Goal: Task Accomplishment & Management: Manage account settings

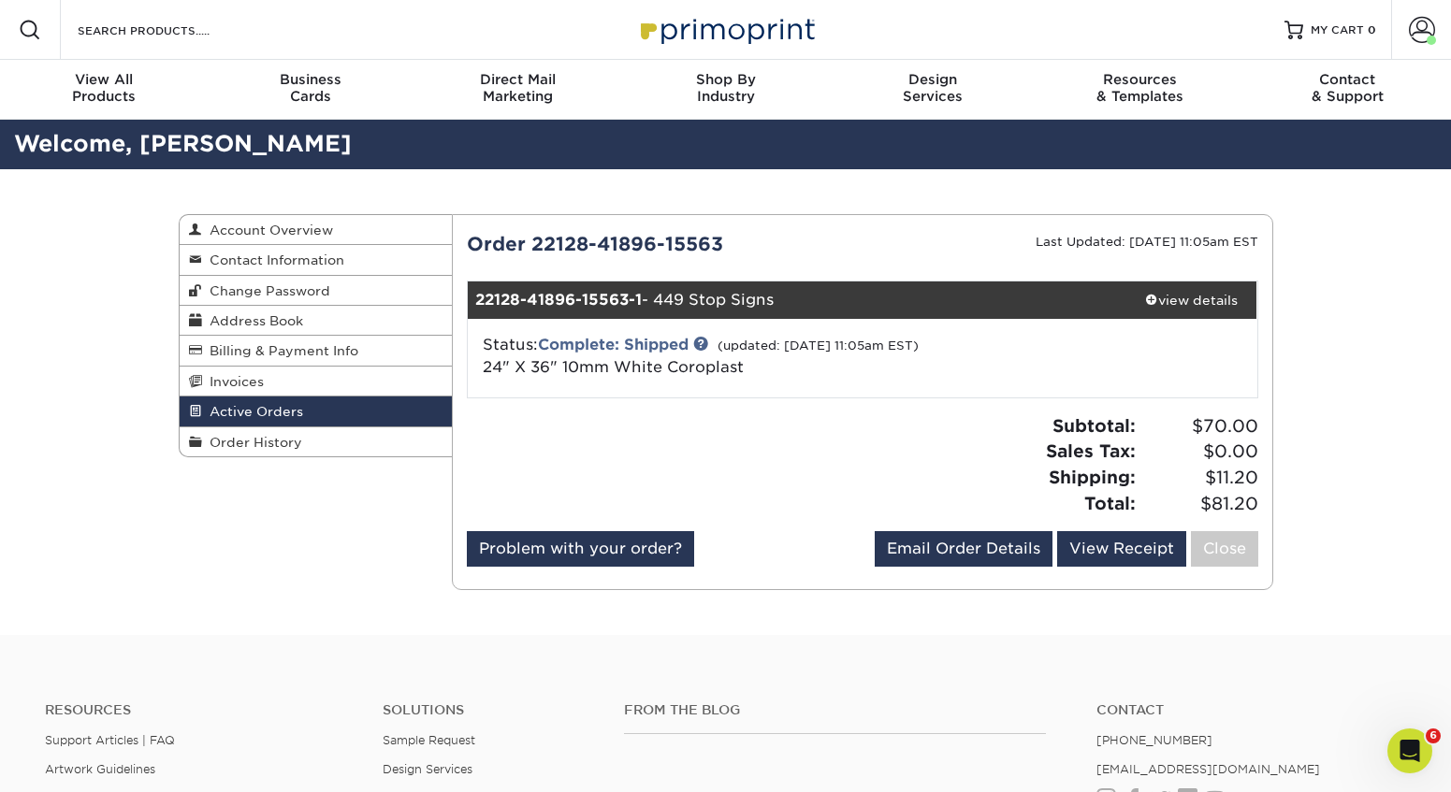
click at [244, 406] on span "Active Orders" at bounding box center [252, 411] width 101 height 15
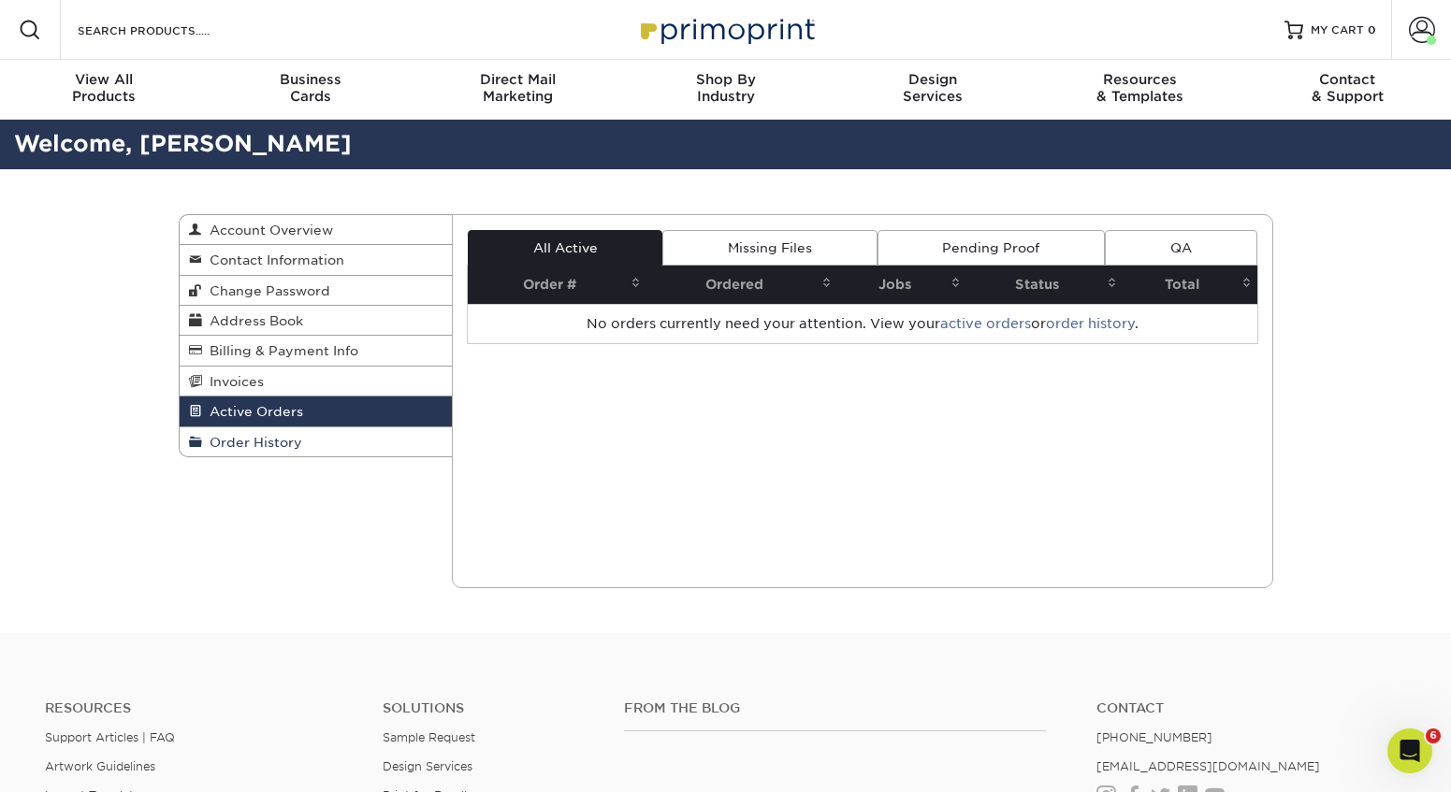
click at [246, 452] on link "Order History" at bounding box center [316, 441] width 273 height 29
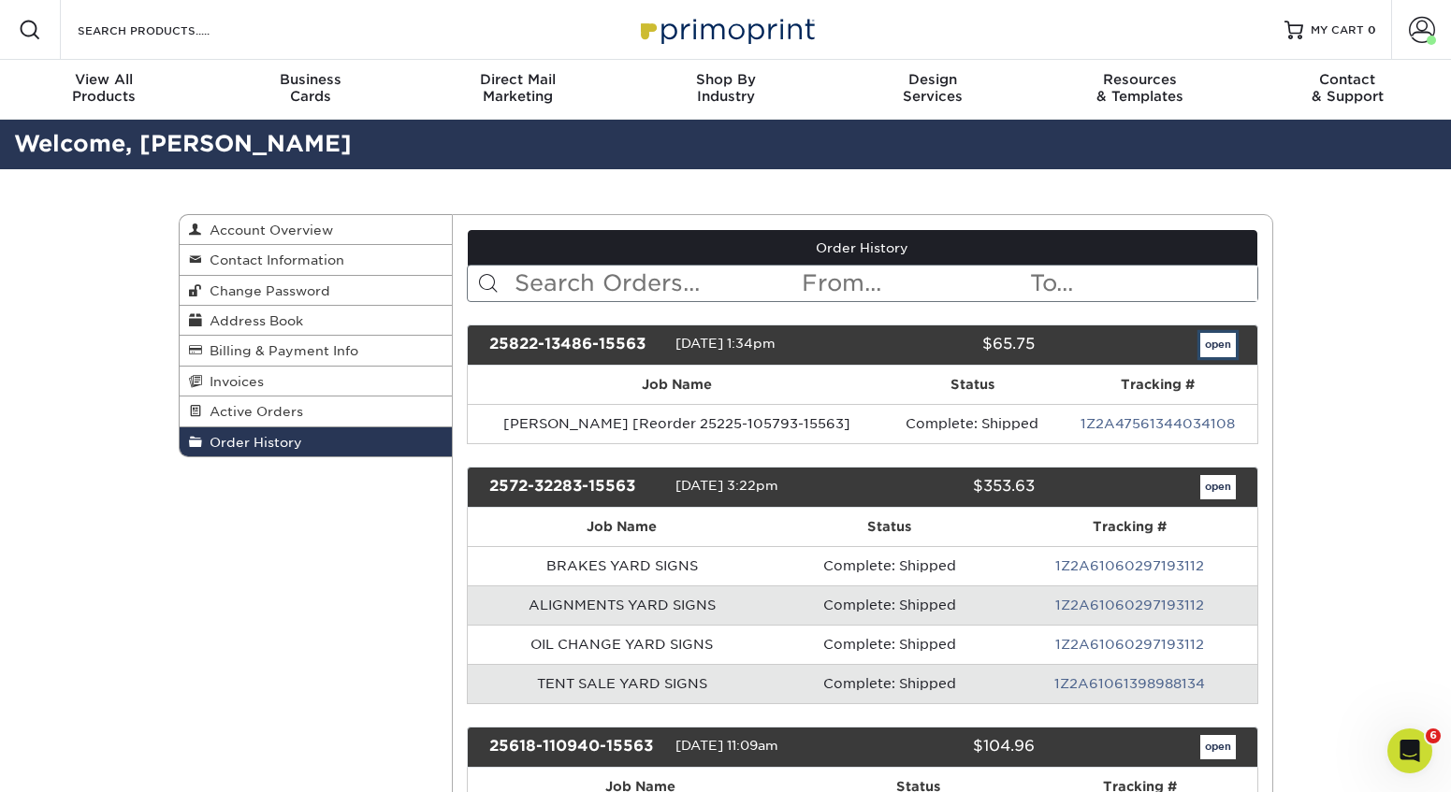
click at [1216, 350] on link "open" at bounding box center [1218, 345] width 36 height 24
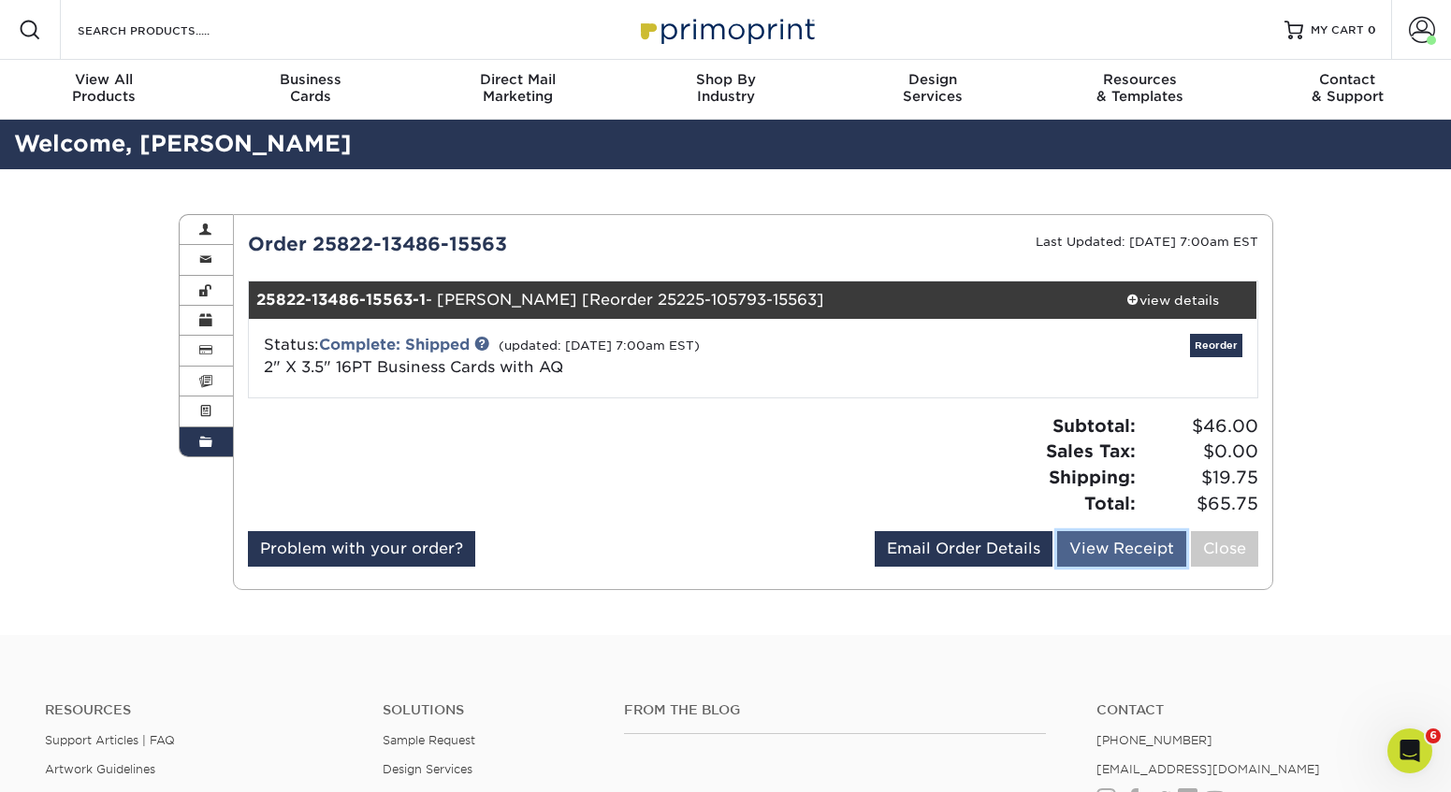
click at [1126, 544] on link "View Receipt" at bounding box center [1121, 549] width 129 height 36
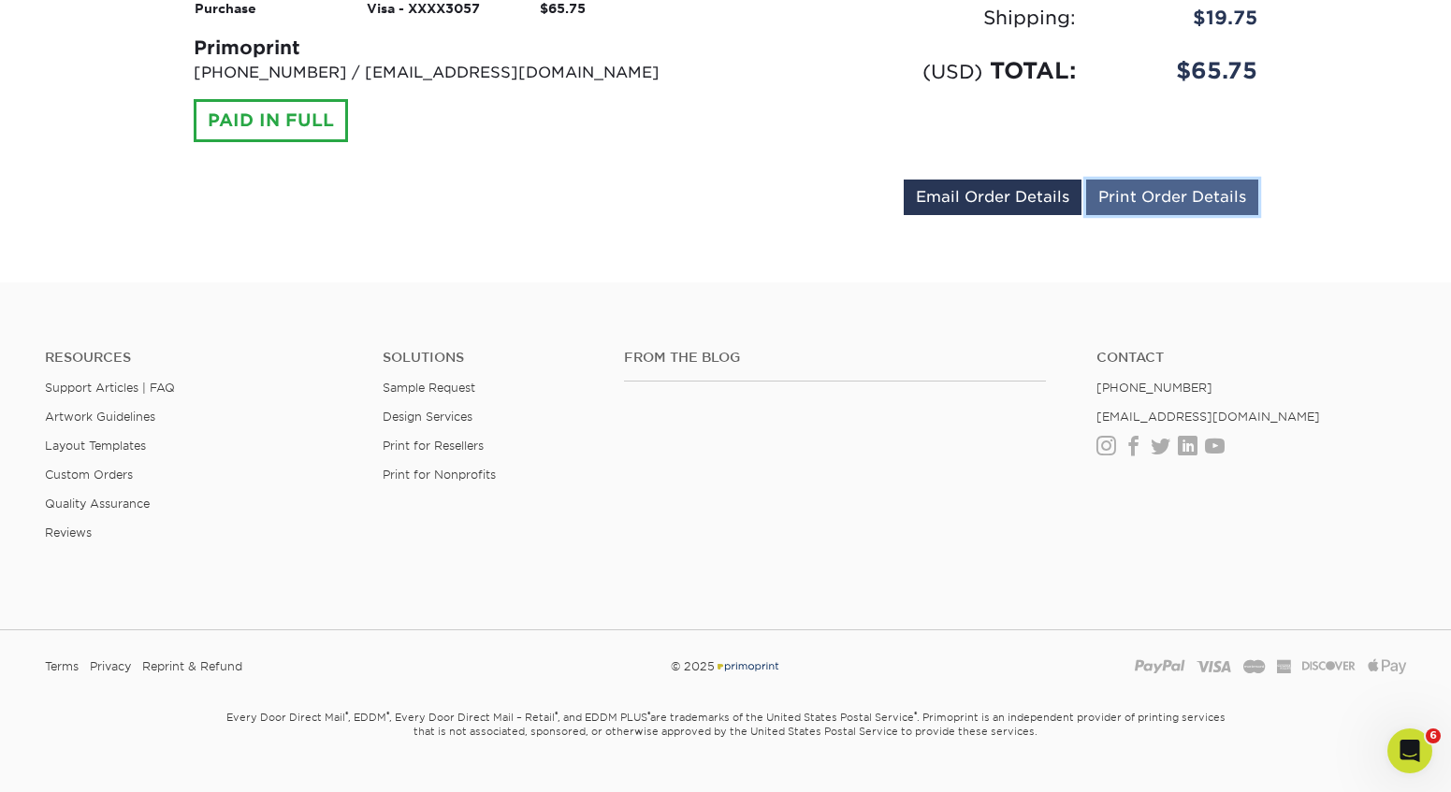
click at [1206, 180] on link "Print Order Details" at bounding box center [1172, 198] width 172 height 36
